Goal: Information Seeking & Learning: Learn about a topic

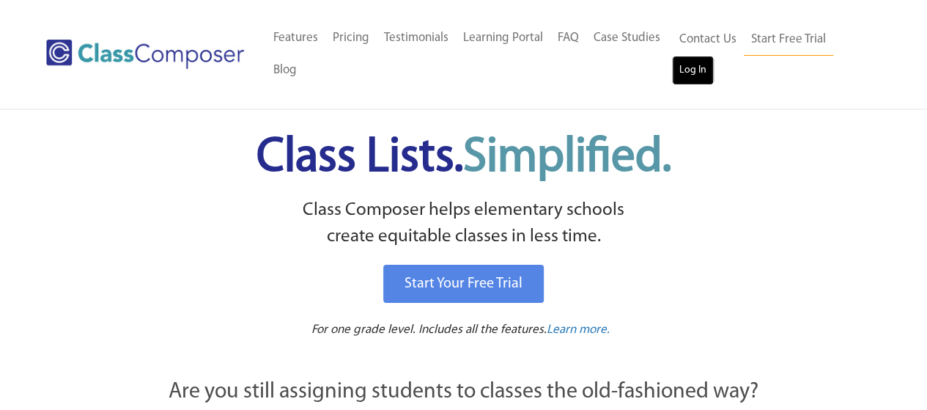
click at [709, 70] on link "Log In" at bounding box center [693, 70] width 42 height 29
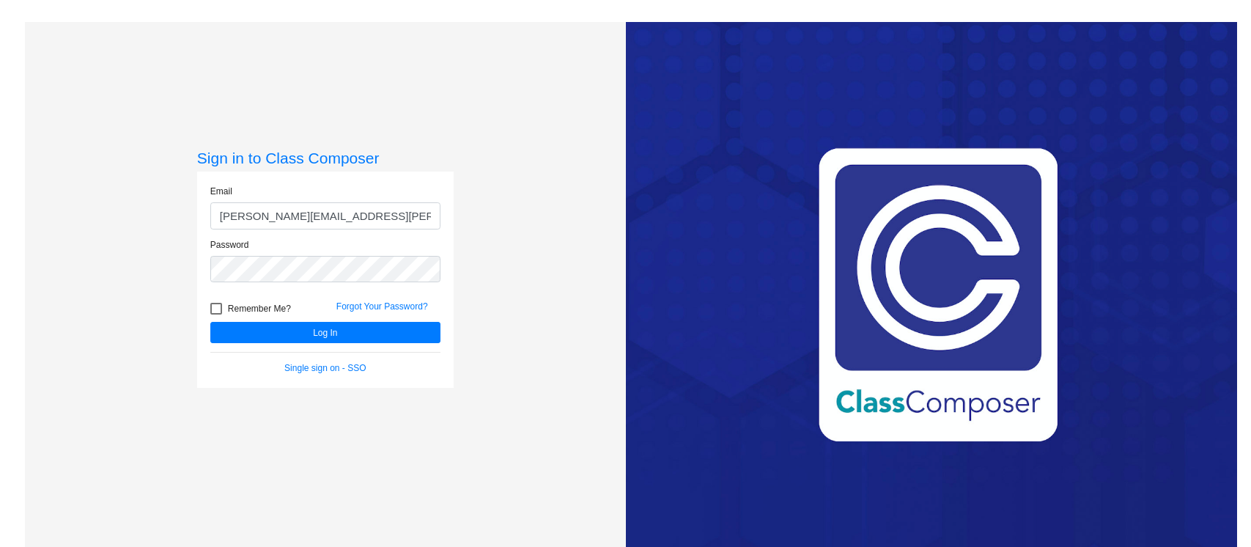
click at [340, 327] on button "Log In" at bounding box center [325, 332] width 230 height 21
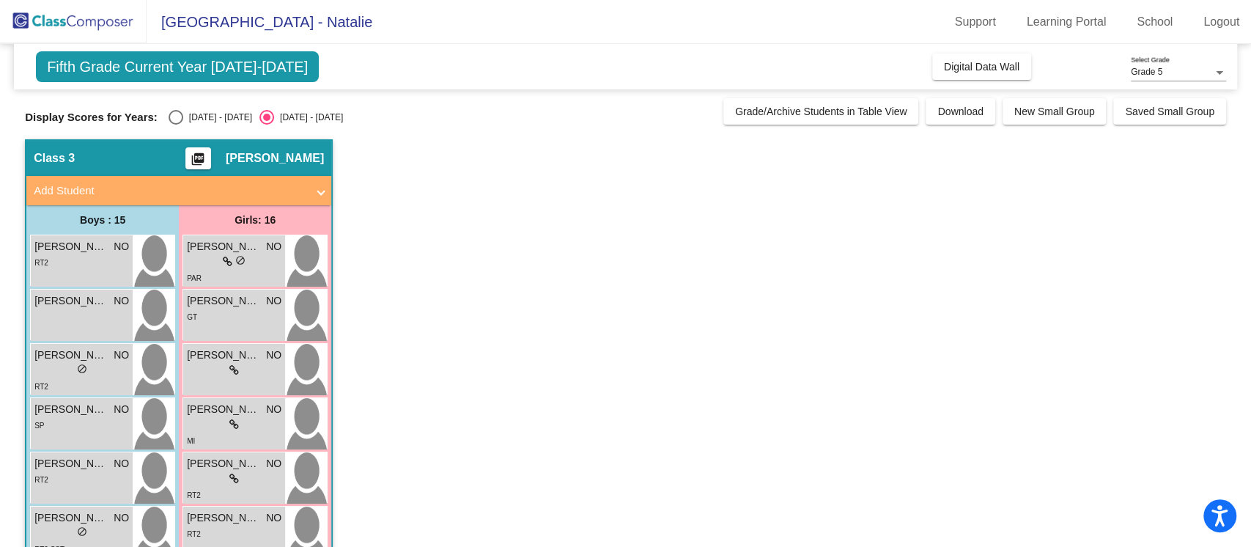
click at [178, 117] on div "Select an option" at bounding box center [176, 117] width 15 height 15
click at [176, 125] on input "[DATE] - [DATE]" at bounding box center [175, 125] width 1 height 1
radio input "true"
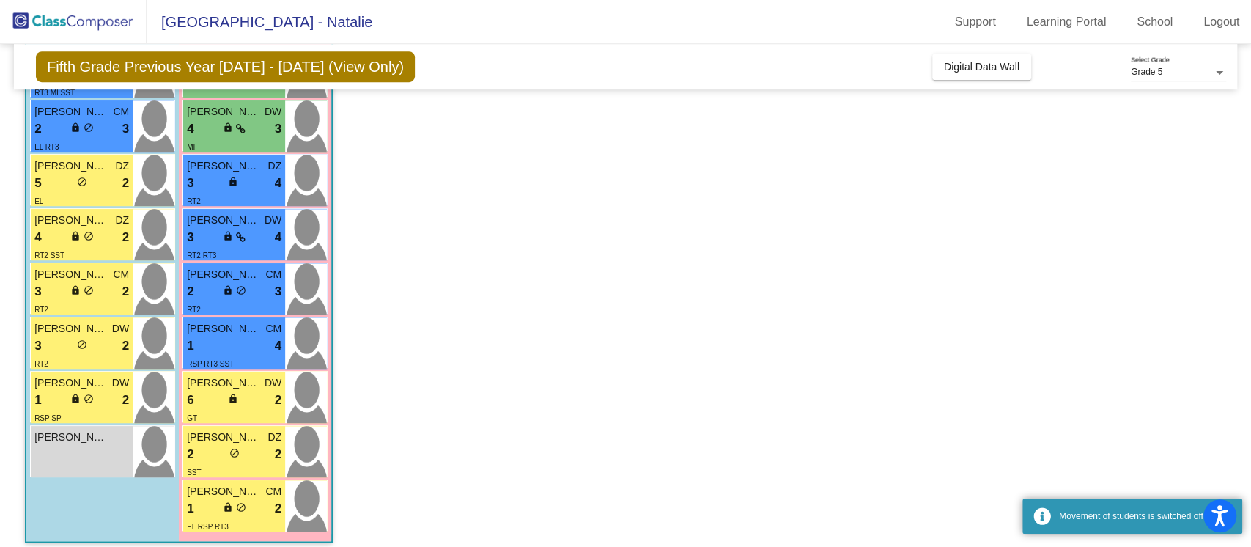
scroll to position [578, 0]
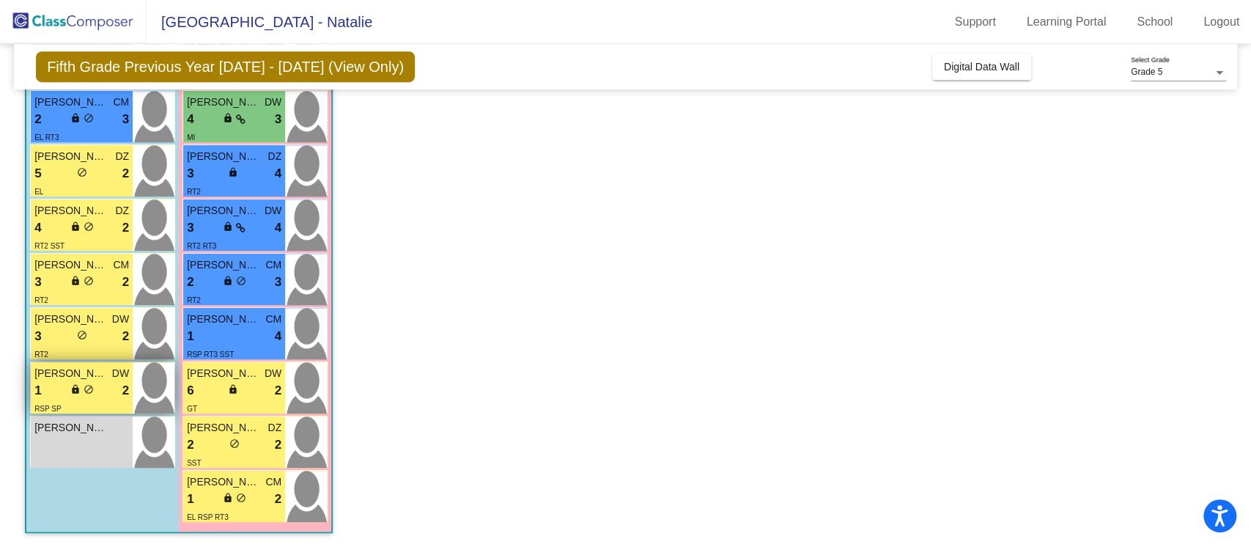
click at [108, 383] on div "1 lock do_not_disturb_alt 2" at bounding box center [81, 390] width 95 height 19
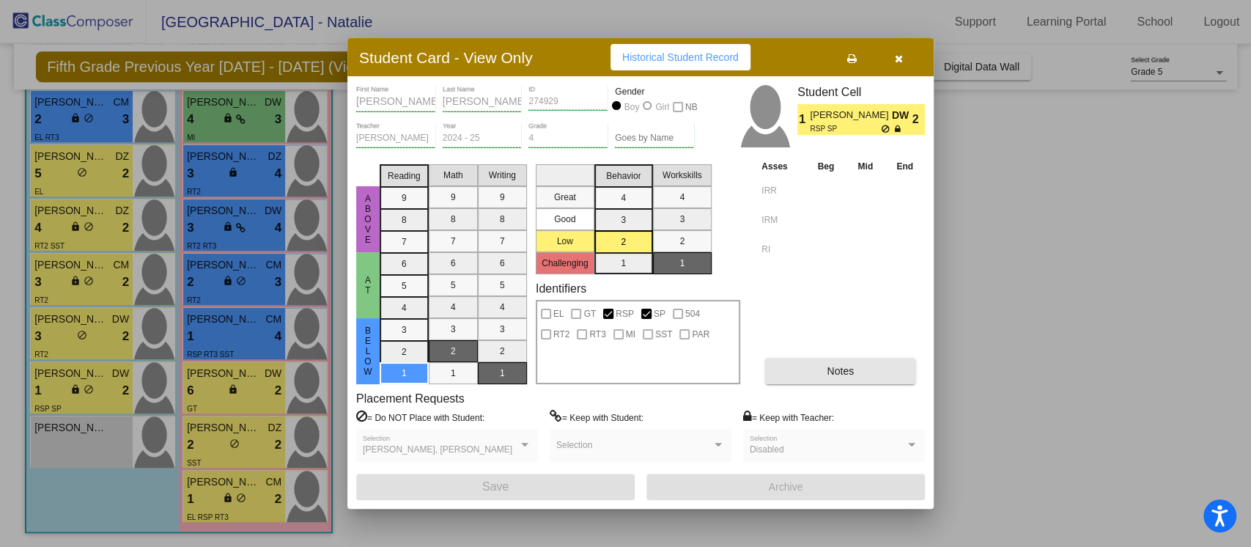
click at [804, 363] on button "Notes" at bounding box center [840, 371] width 150 height 26
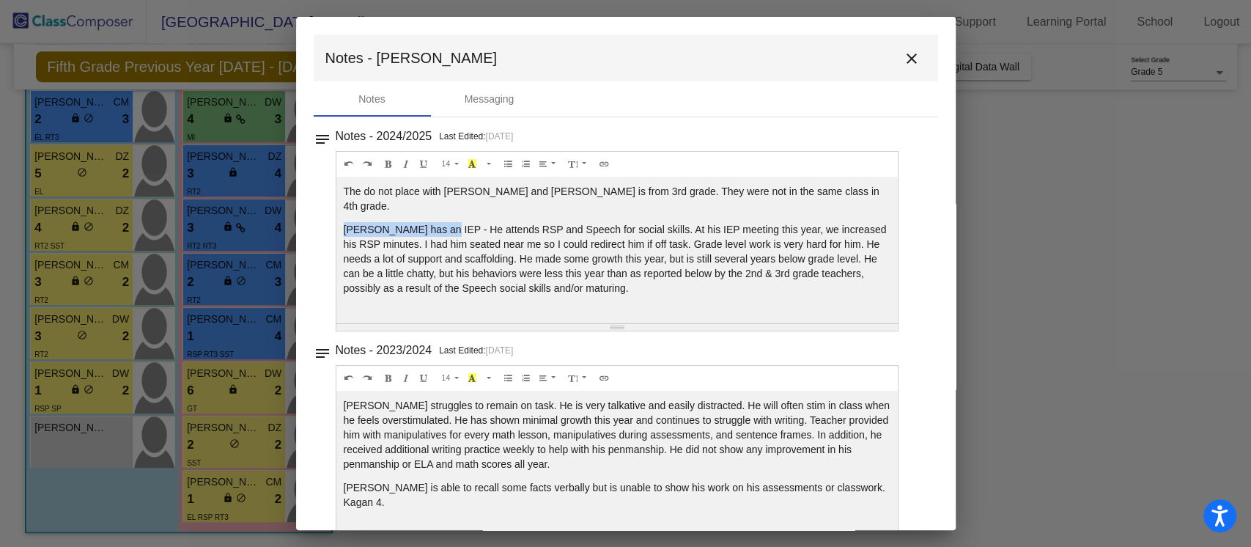
drag, startPoint x: 346, startPoint y: 226, endPoint x: 440, endPoint y: 231, distance: 93.9
click at [440, 231] on p "[PERSON_NAME] has an IEP - He attends RSP and Speech for social skills. At his …" at bounding box center [617, 258] width 547 height 73
click at [433, 232] on p "[PERSON_NAME] has an IEP - He attends RSP and Speech for social skills. At his …" at bounding box center [617, 258] width 547 height 73
drag, startPoint x: 352, startPoint y: 232, endPoint x: 377, endPoint y: 233, distance: 25.7
click at [377, 233] on p "[PERSON_NAME] has an IEP - He attends RSP and Speech for social skills. At his …" at bounding box center [617, 258] width 547 height 73
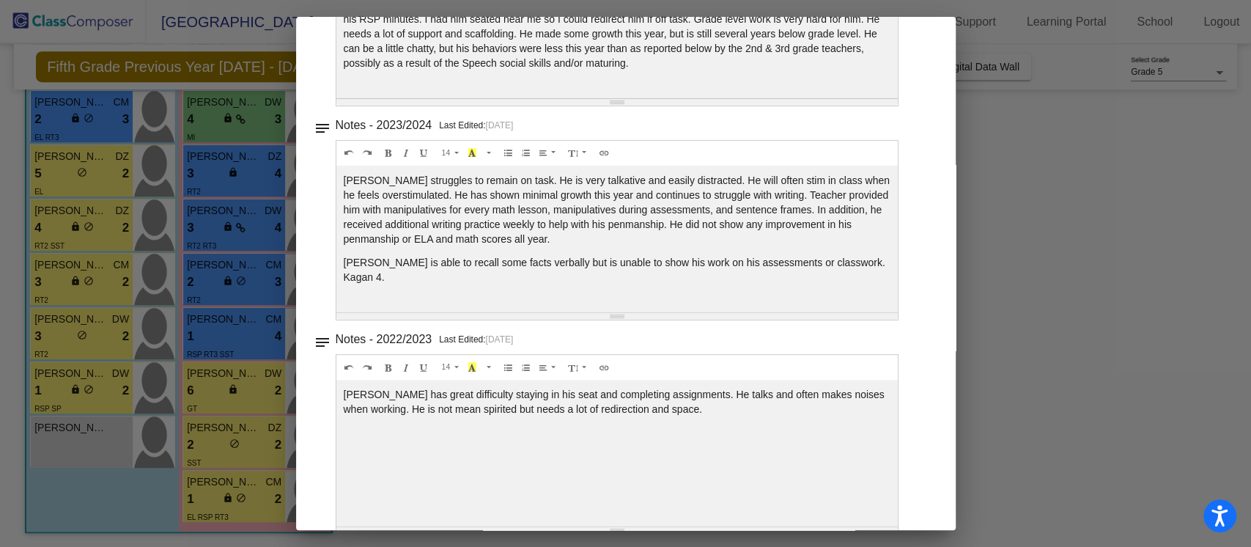
scroll to position [245, 0]
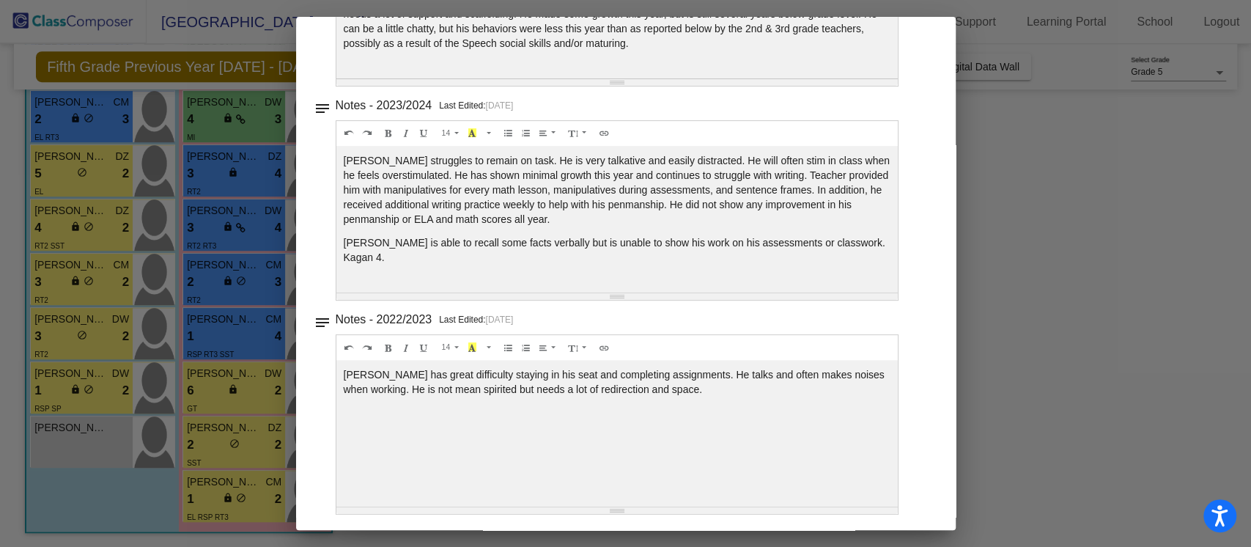
click at [1061, 223] on div at bounding box center [625, 273] width 1251 height 547
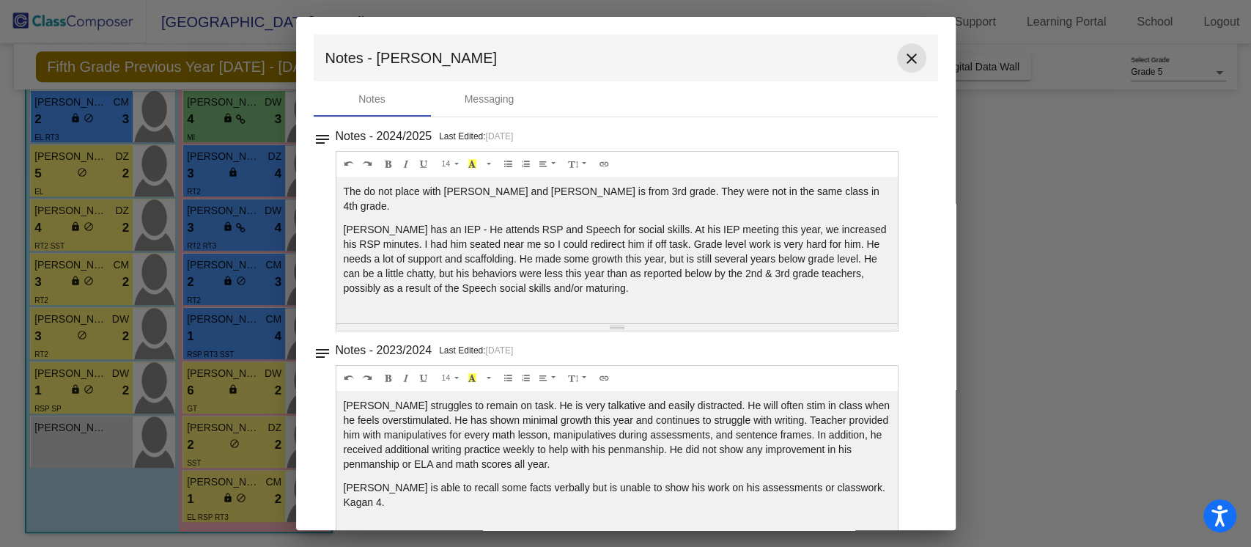
click at [908, 62] on mat-icon "close" at bounding box center [912, 59] width 18 height 18
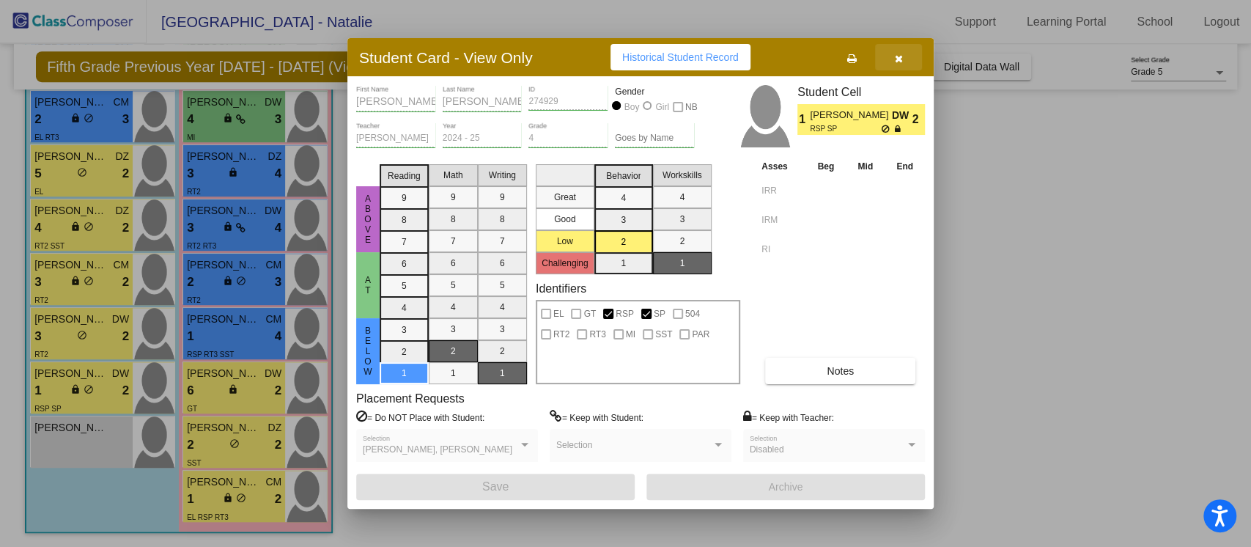
click at [897, 65] on button "button" at bounding box center [898, 57] width 47 height 26
